Goal: Information Seeking & Learning: Check status

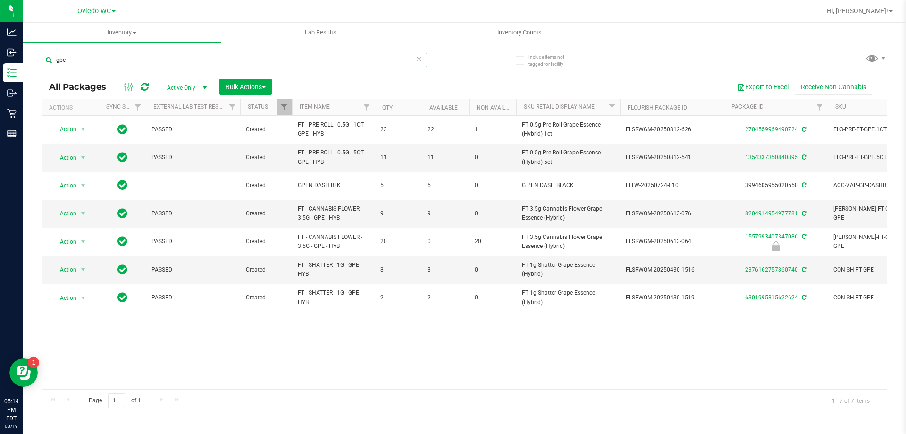
click at [193, 65] on input "gpe" at bounding box center [235, 60] width 386 height 14
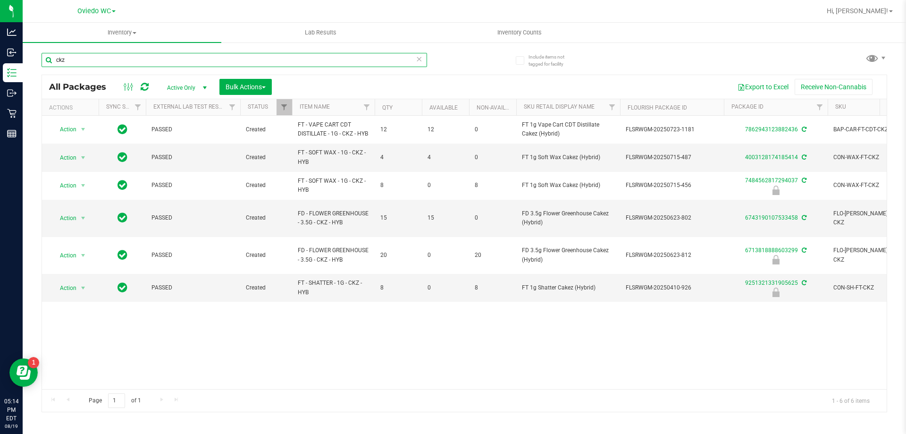
click at [165, 60] on input "ckz" at bounding box center [235, 60] width 386 height 14
type input "s"
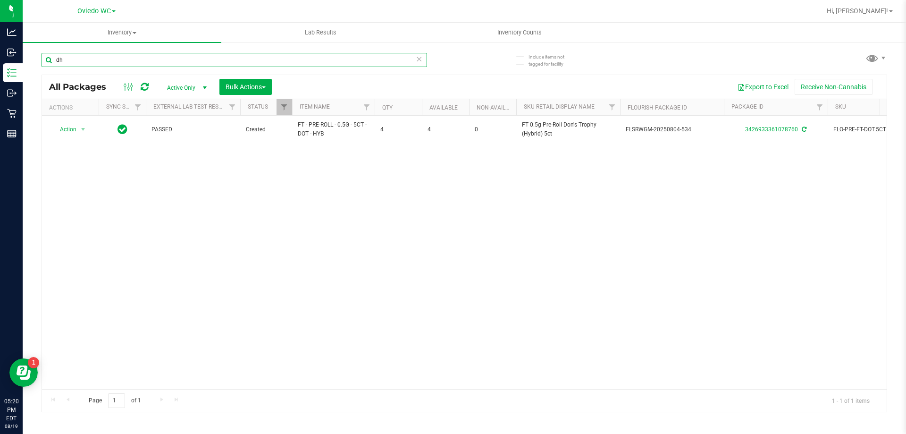
type input "d"
type input "h"
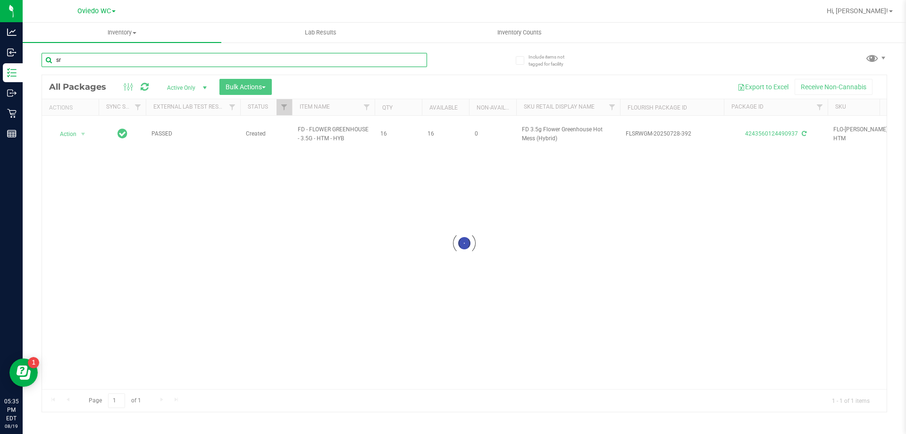
type input "srh"
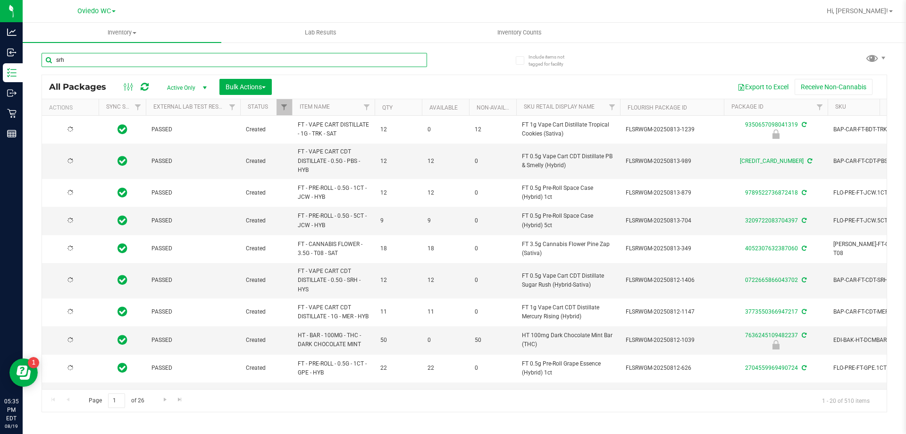
type input "[DATE]"
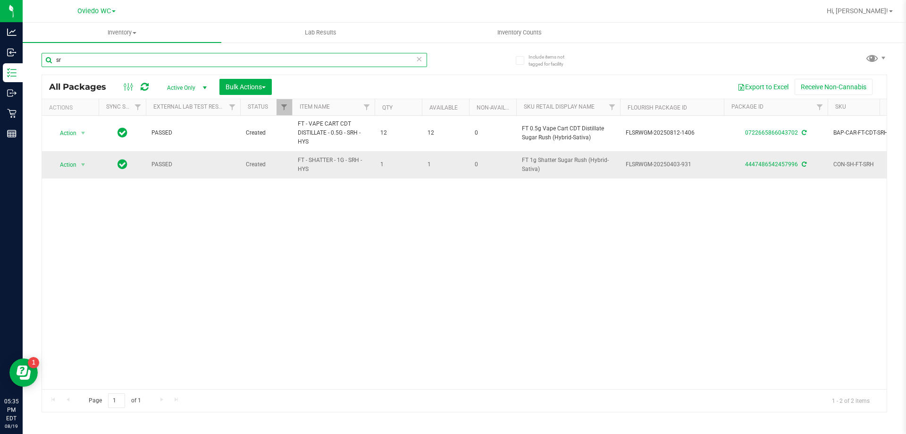
type input "s"
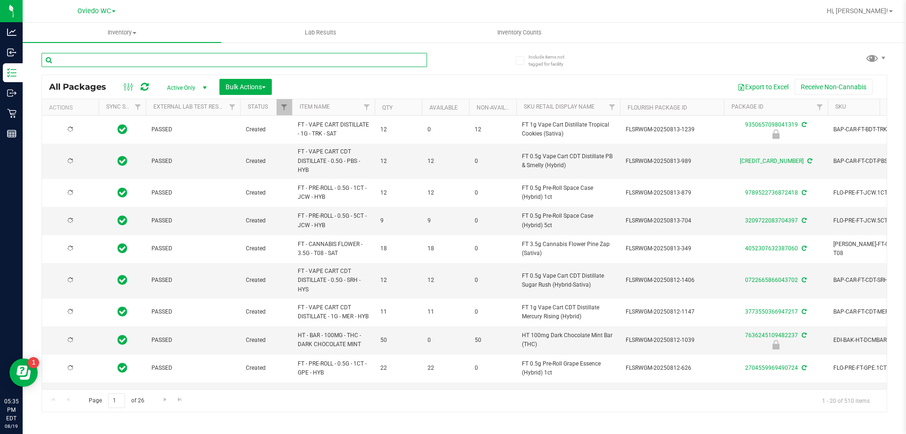
type input "[DATE]"
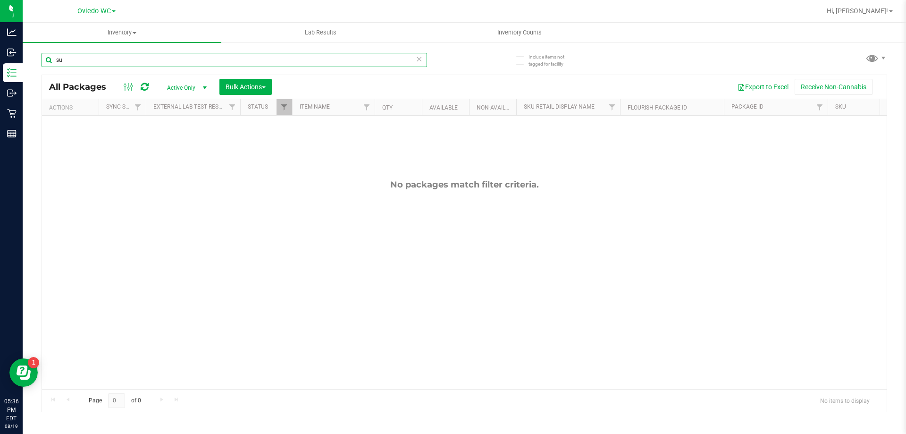
type input "s"
type input "t19"
